Goal: Task Accomplishment & Management: Manage account settings

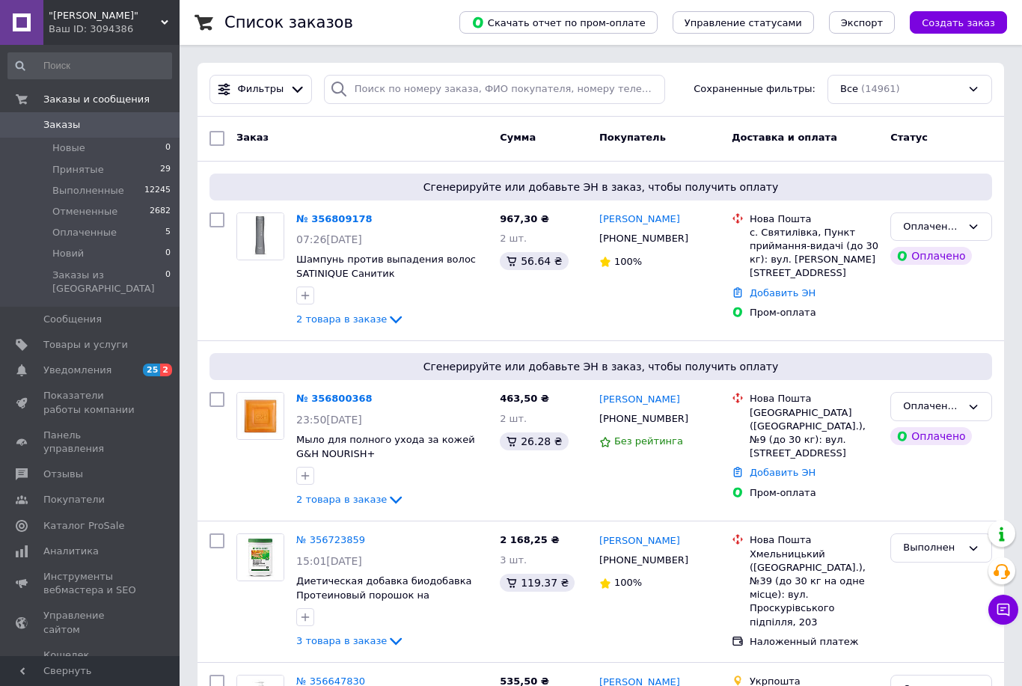
click at [254, 417] on img at bounding box center [260, 416] width 46 height 46
click at [269, 234] on img at bounding box center [260, 236] width 46 height 46
click at [76, 364] on span "Уведомления" at bounding box center [77, 370] width 68 height 13
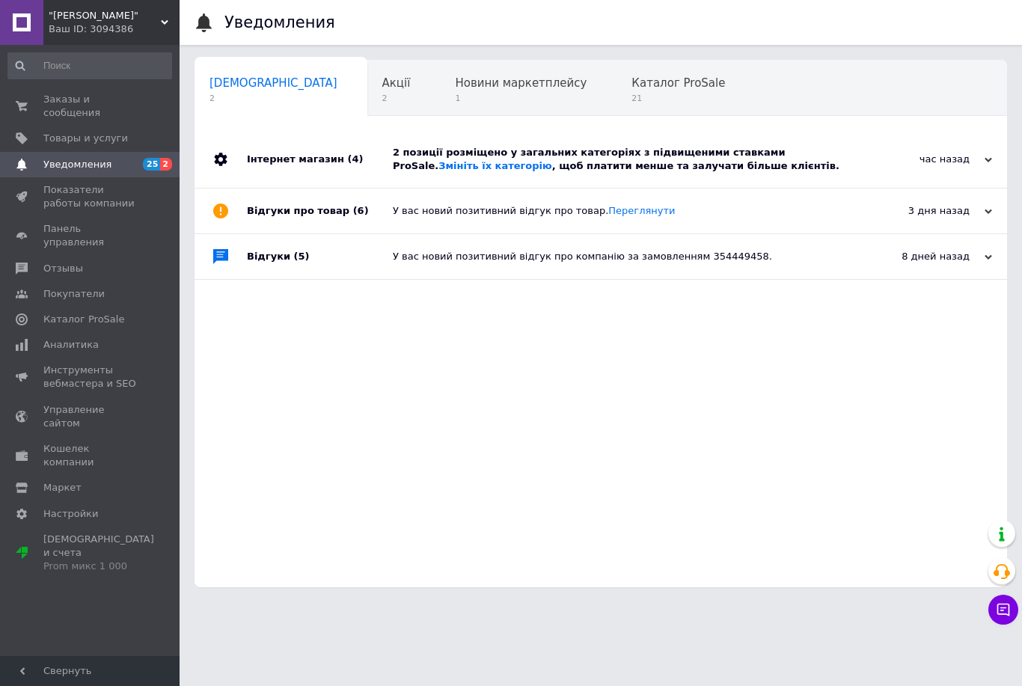
click at [170, 25] on div "Ваш ID: 3094386" at bounding box center [114, 28] width 131 height 13
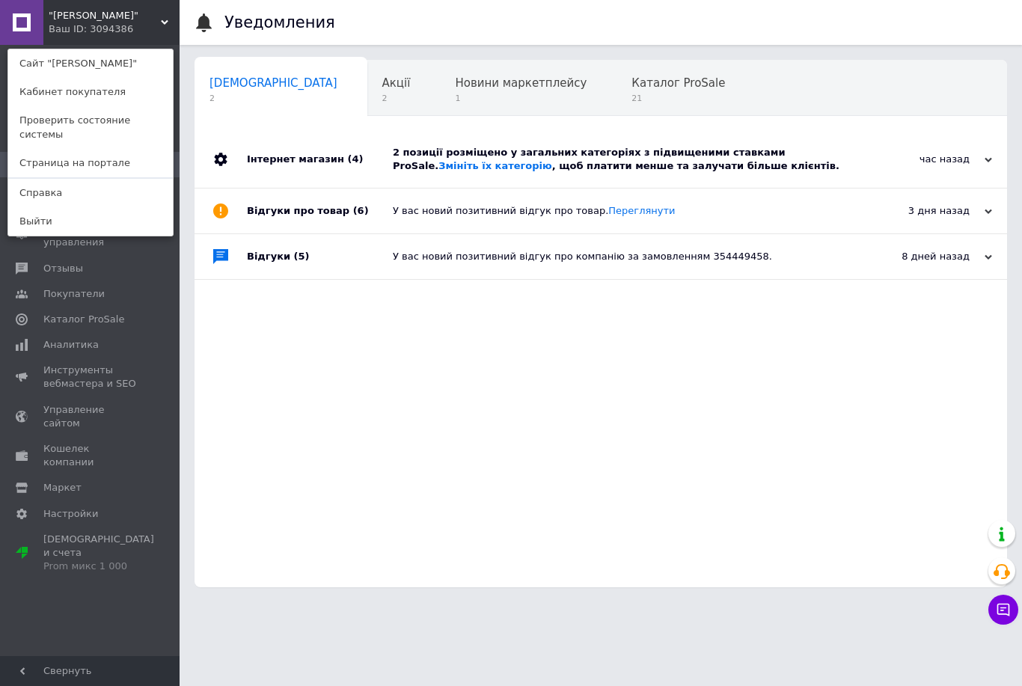
click at [36, 208] on link "Выйти" at bounding box center [90, 221] width 165 height 28
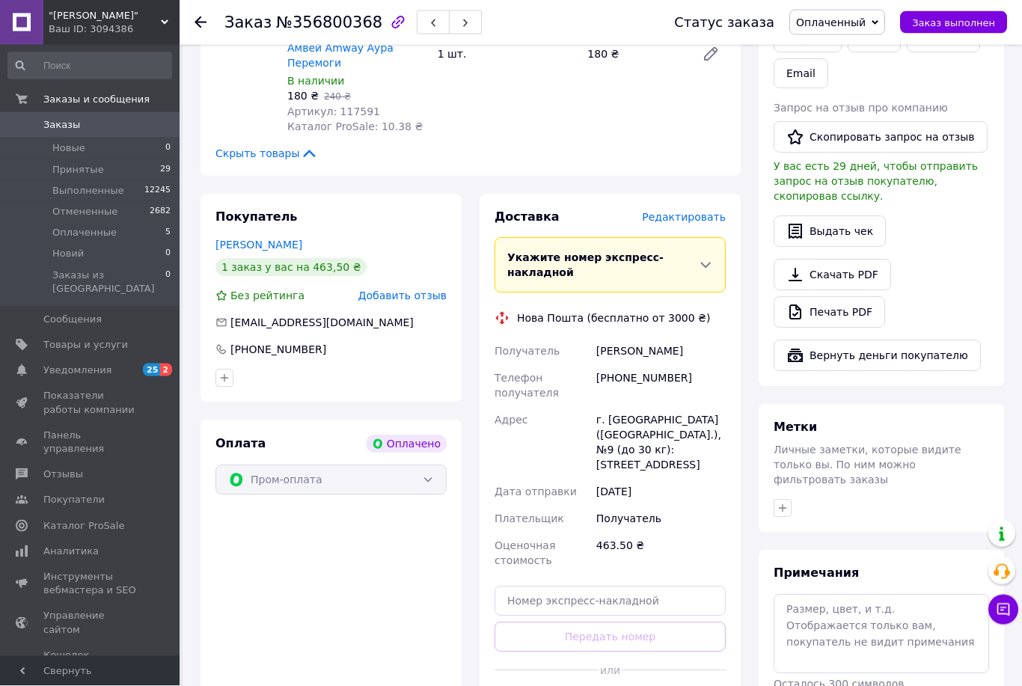
scroll to position [400, 0]
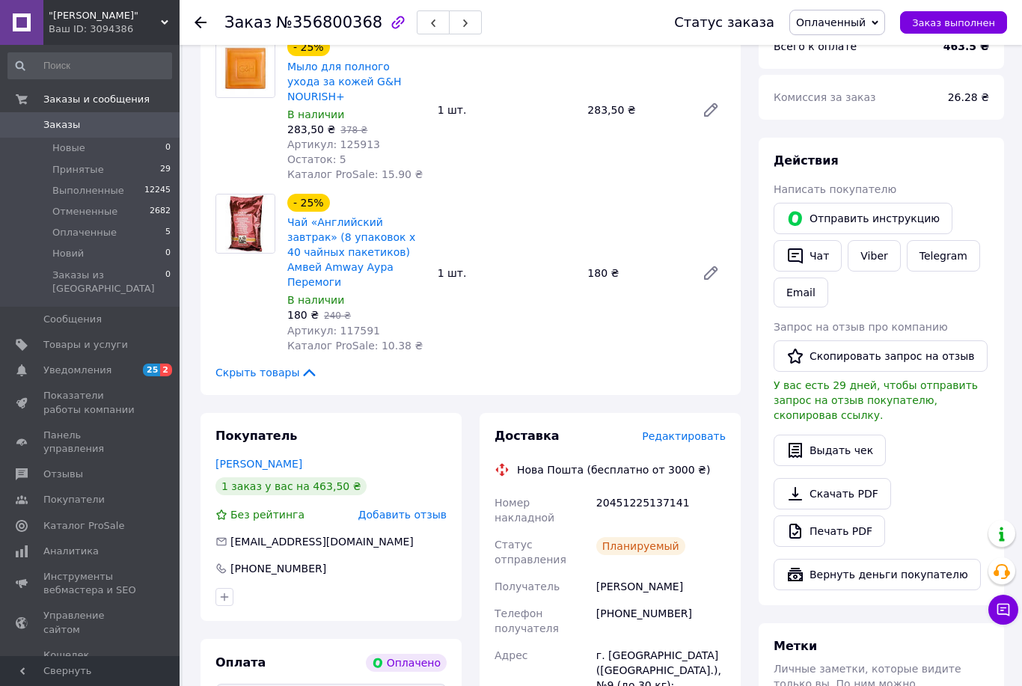
scroll to position [0, 0]
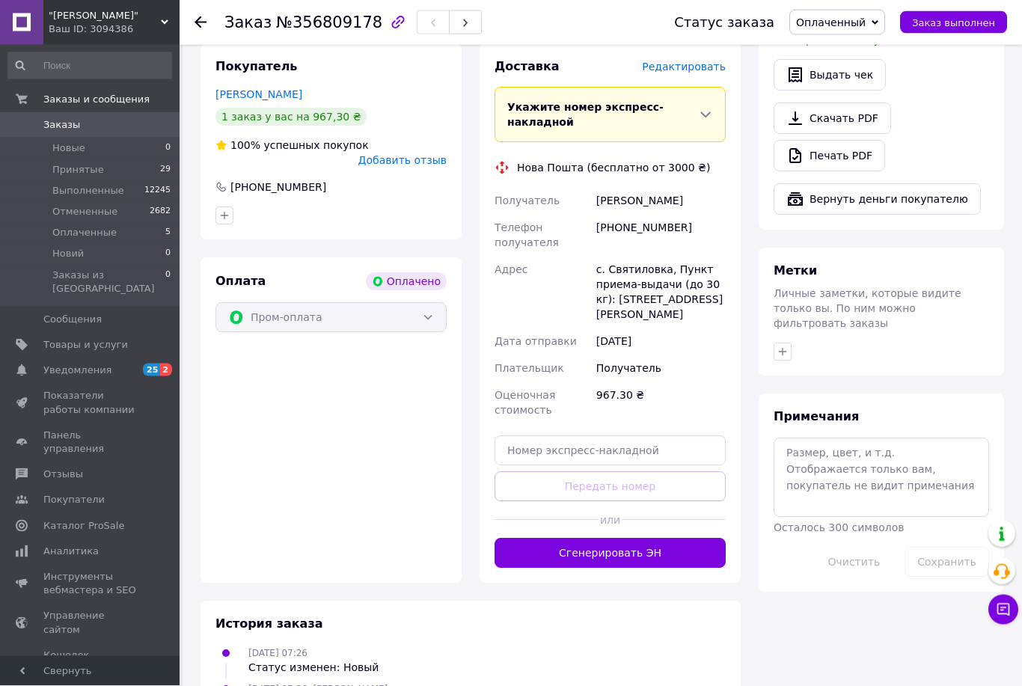
scroll to position [521, 0]
click at [605, 538] on button "Сгенерировать ЭН" at bounding box center [610, 553] width 231 height 30
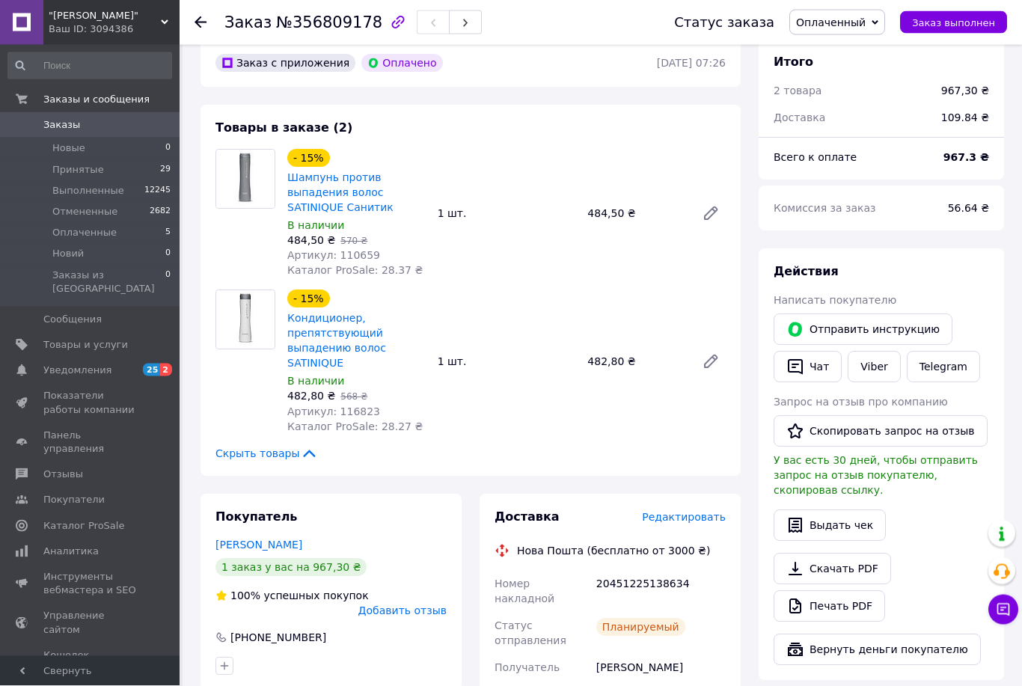
scroll to position [0, 0]
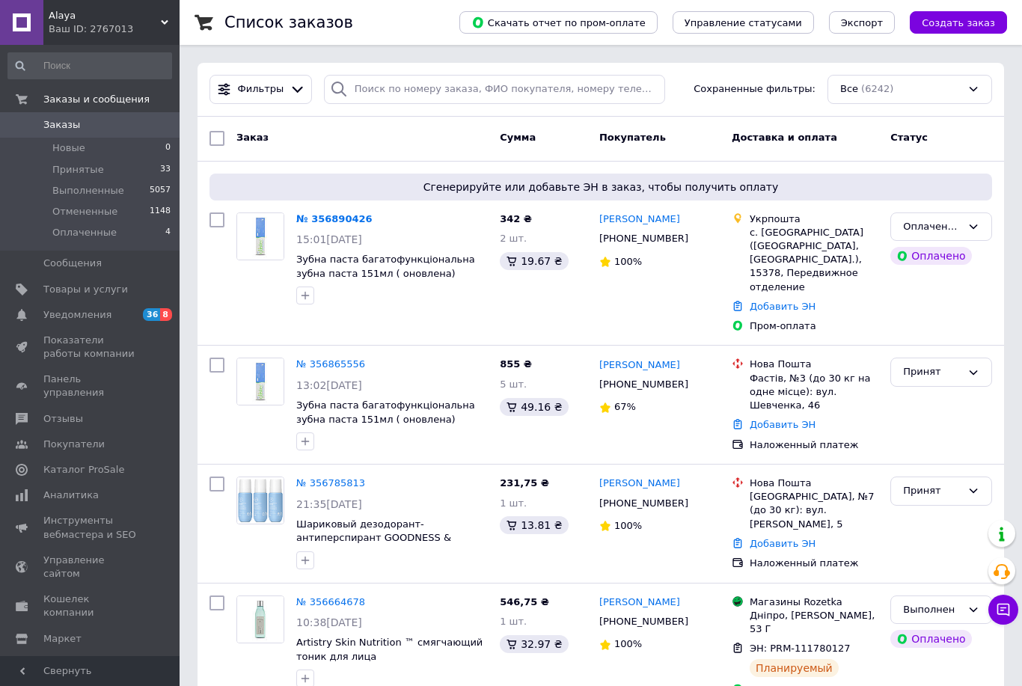
click at [265, 233] on img at bounding box center [260, 236] width 46 height 46
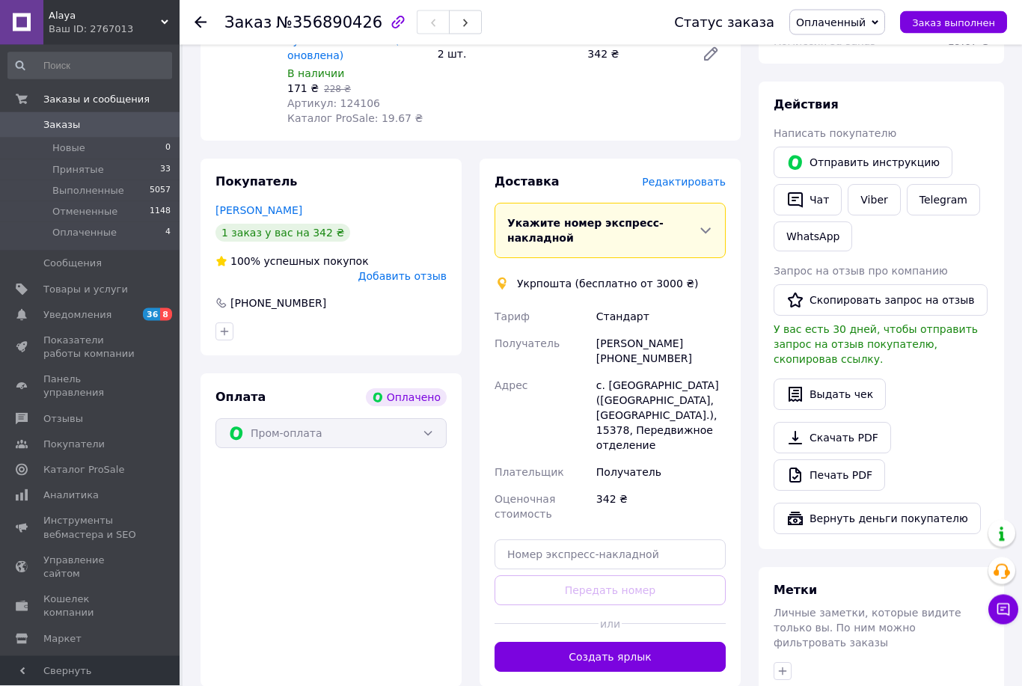
scroll to position [237, 0]
click at [605, 652] on button "Создать ярлык" at bounding box center [610, 657] width 231 height 30
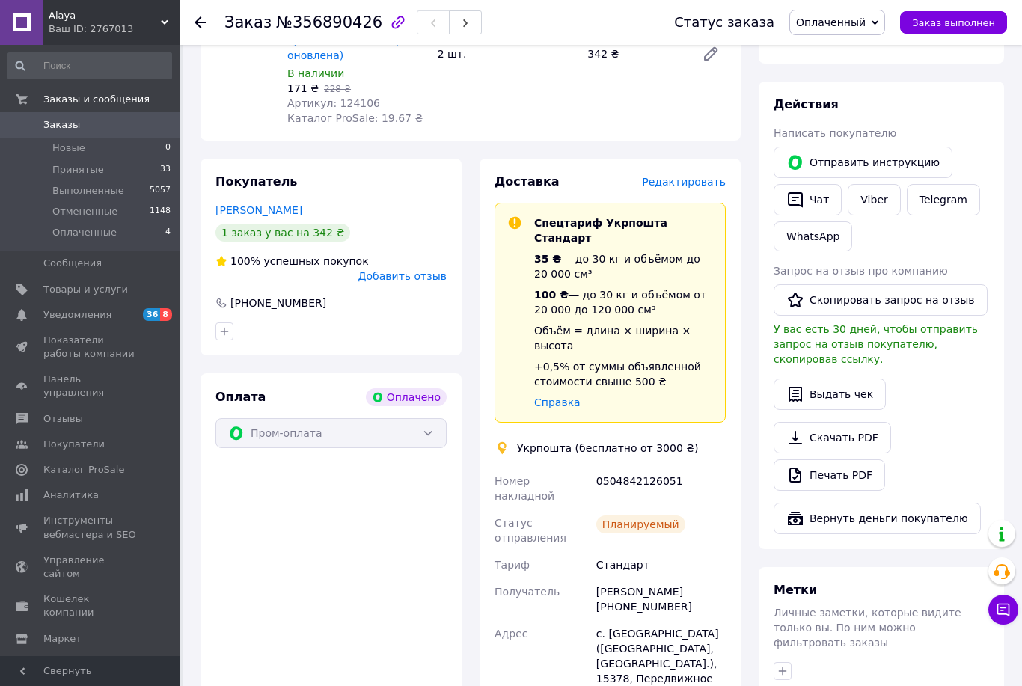
click at [168, 27] on div "Ваш ID: 2767013" at bounding box center [114, 28] width 131 height 13
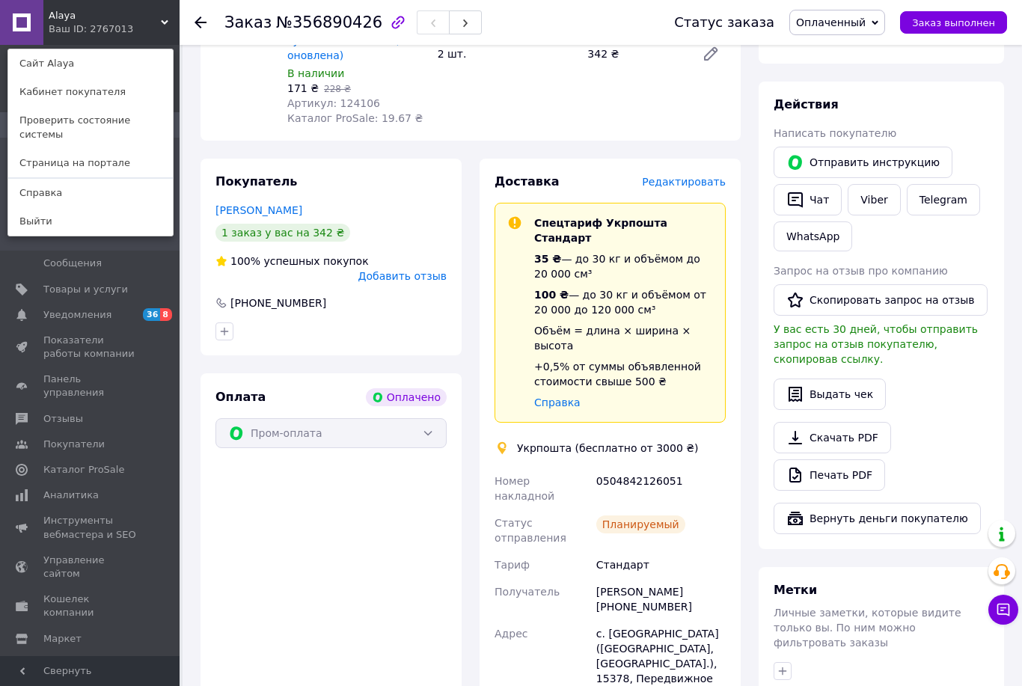
click at [38, 219] on link "Выйти" at bounding box center [90, 221] width 165 height 28
